Goal: Transaction & Acquisition: Purchase product/service

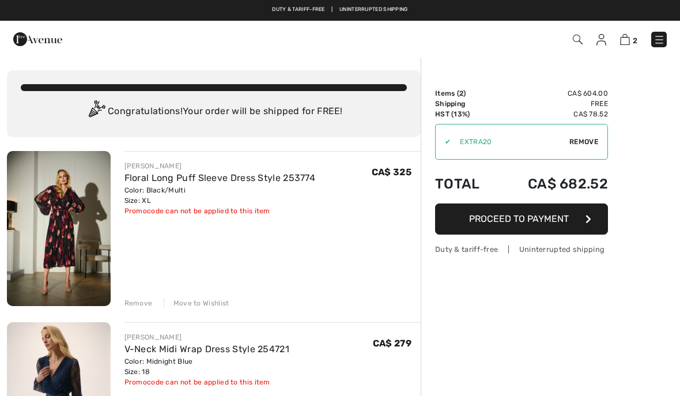
click at [541, 224] on button "Proceed to Payment" at bounding box center [521, 219] width 173 height 31
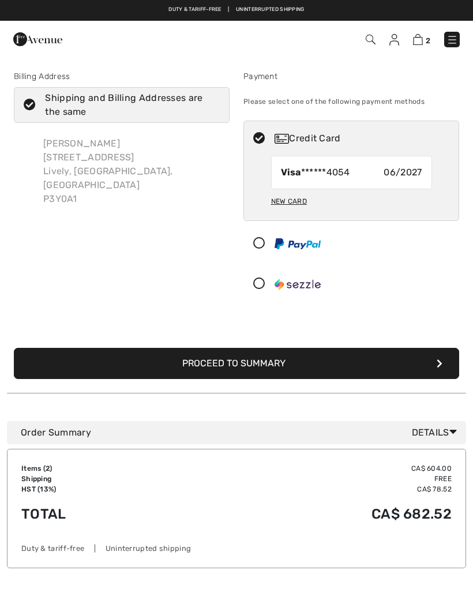
click at [350, 176] on span "Visa ******4054" at bounding box center [315, 172] width 69 height 14
click at [294, 206] on div "New Card" at bounding box center [289, 201] width 36 height 20
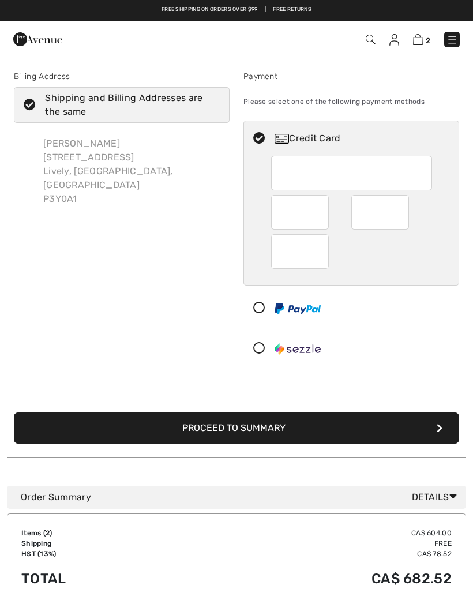
click at [408, 212] on div at bounding box center [380, 212] width 58 height 35
radio input "true"
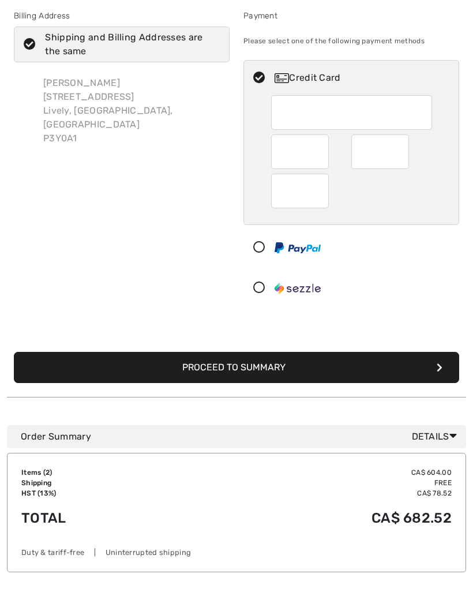
scroll to position [61, 0]
click at [383, 372] on button "Proceed to Summary" at bounding box center [236, 367] width 445 height 31
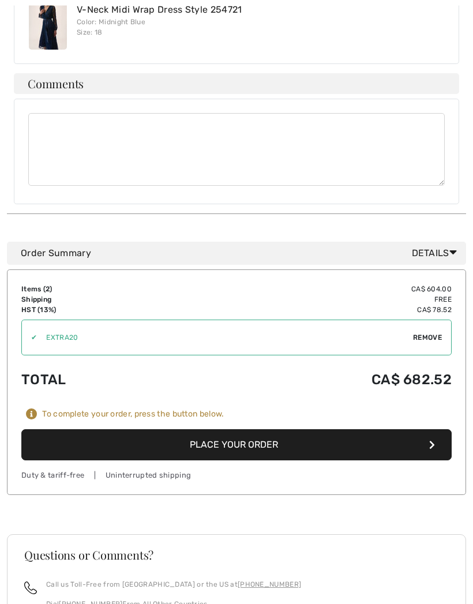
scroll to position [496, 0]
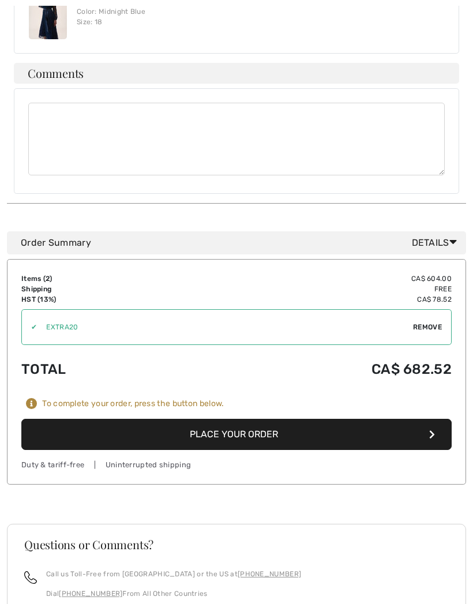
click at [61, 424] on button "Place Your Order" at bounding box center [236, 434] width 430 height 31
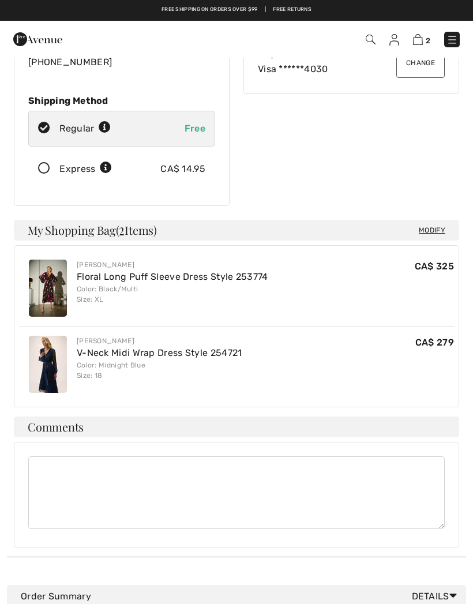
scroll to position [231, 0]
